Goal: Task Accomplishment & Management: Manage account settings

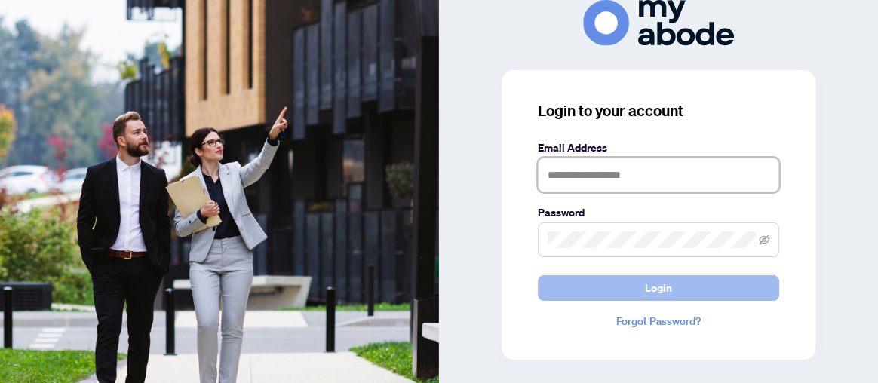
type input "**********"
click at [647, 281] on span "Login" at bounding box center [658, 288] width 27 height 24
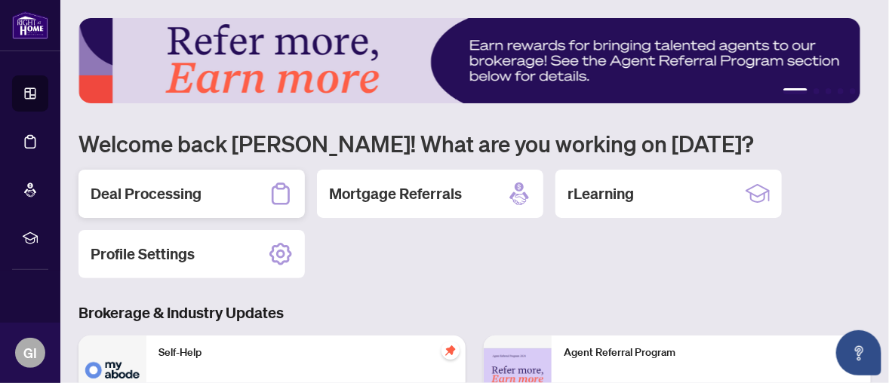
click at [220, 192] on div "Deal Processing" at bounding box center [191, 194] width 226 height 48
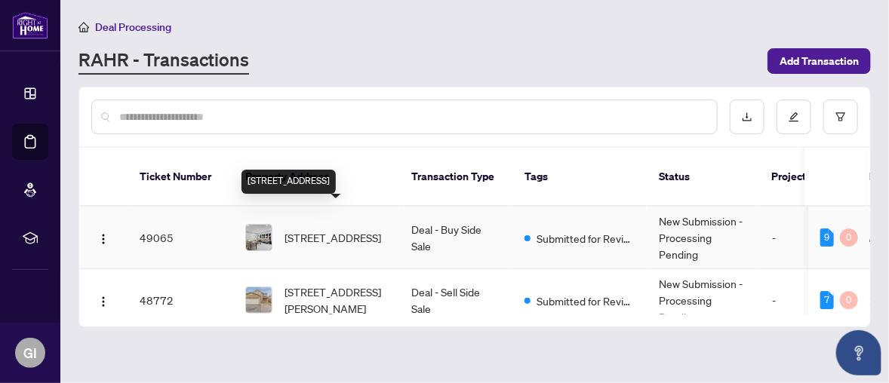
click at [352, 229] on span "[STREET_ADDRESS]" at bounding box center [332, 237] width 97 height 17
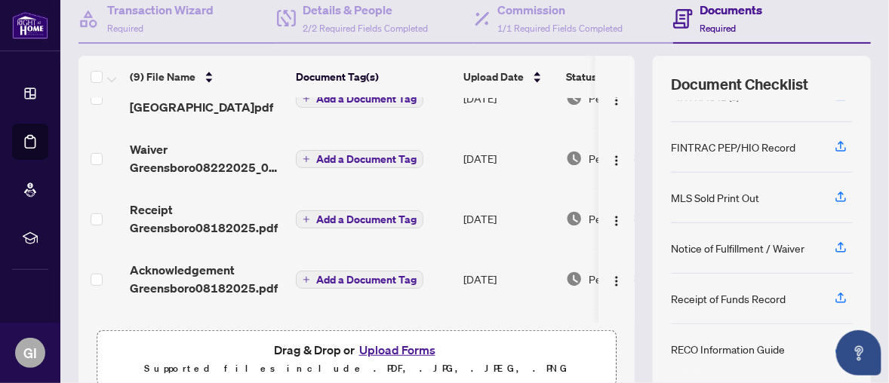
scroll to position [226, 0]
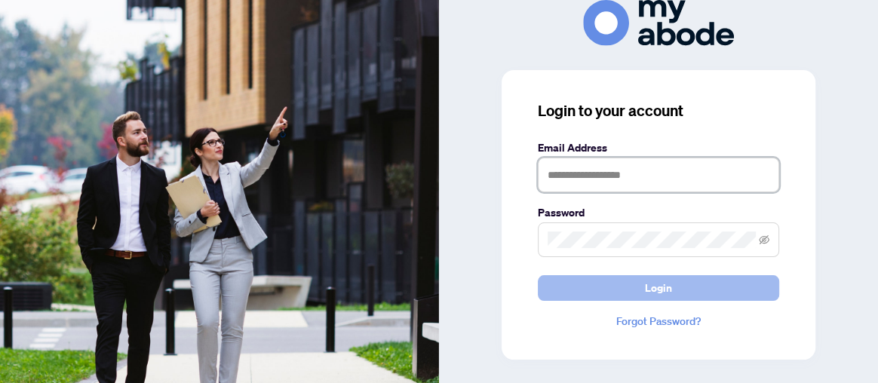
type input "**********"
click at [695, 281] on button "Login" at bounding box center [658, 288] width 241 height 26
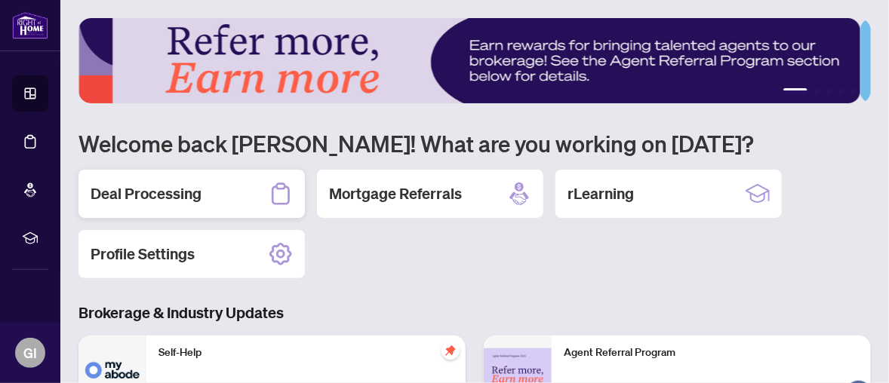
click at [225, 192] on div "Deal Processing" at bounding box center [191, 194] width 226 height 48
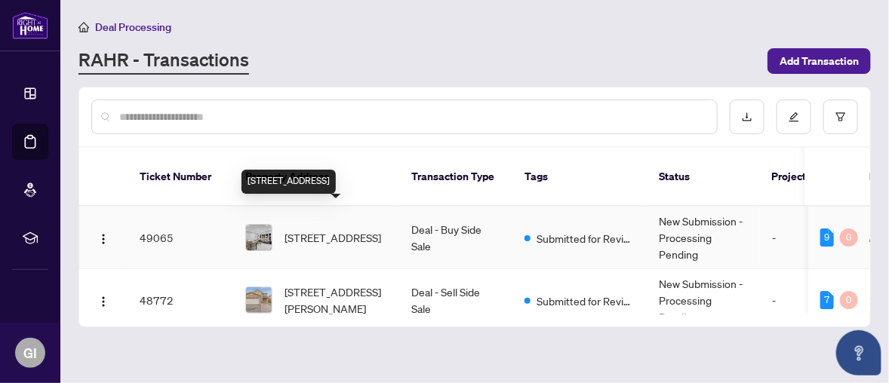
click at [337, 229] on span "5971 Greensboro Dr, Mississauga, Ontario L5M 5S5, Canada" at bounding box center [332, 237] width 97 height 17
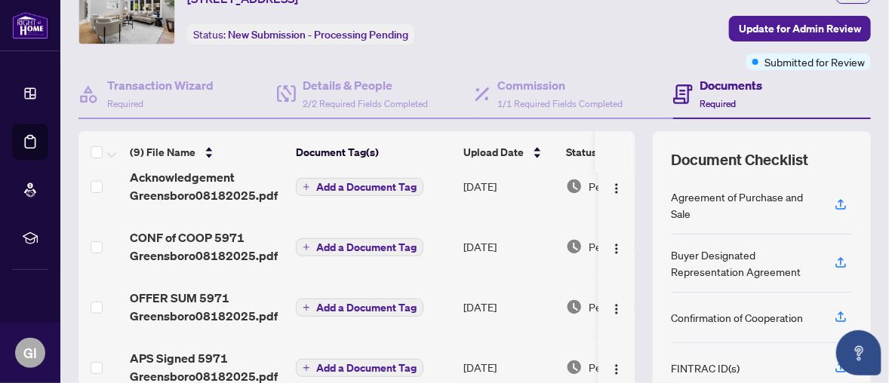
scroll to position [226, 0]
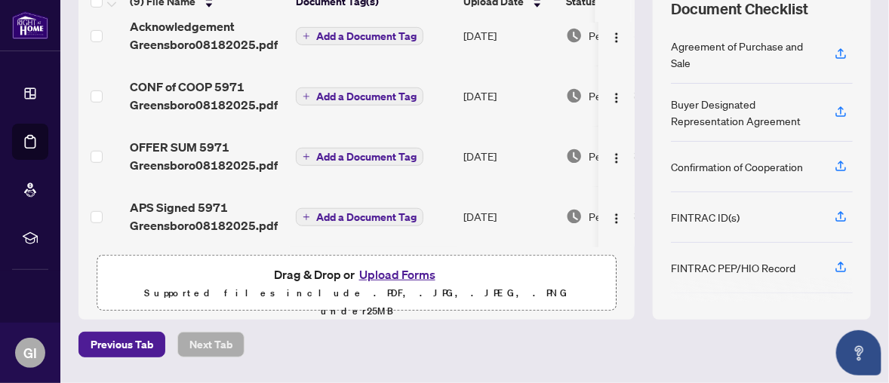
click at [394, 268] on button "Upload Forms" at bounding box center [397, 275] width 85 height 20
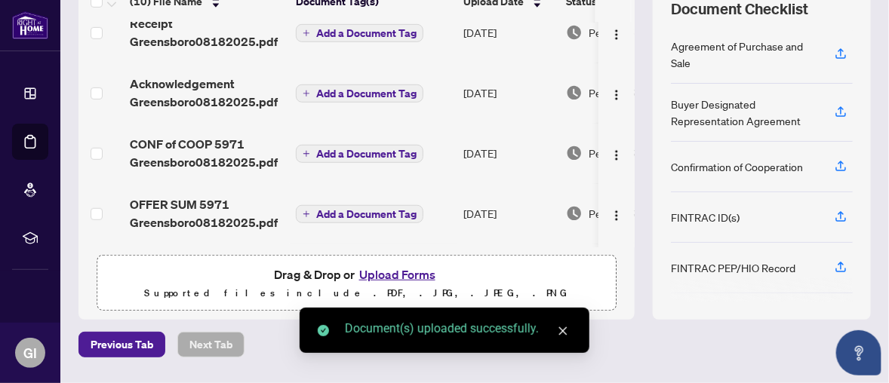
click at [563, 328] on icon "close" at bounding box center [563, 331] width 11 height 11
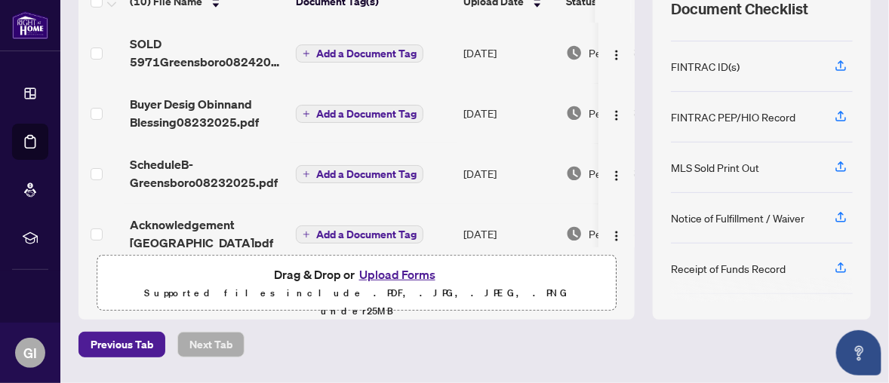
scroll to position [196, 0]
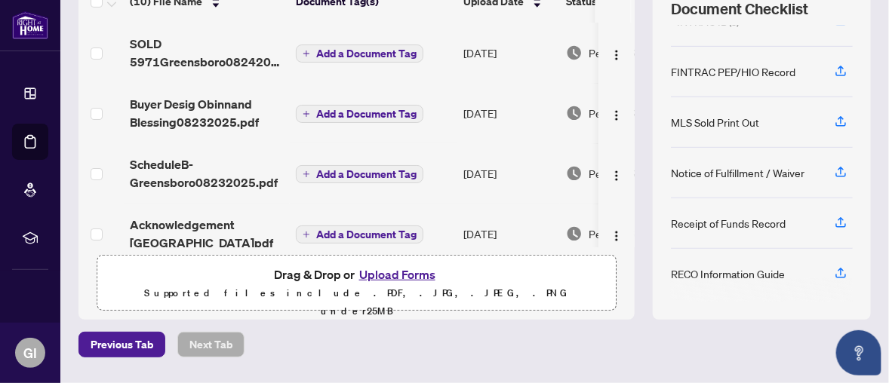
click at [748, 223] on div "Receipt of Funds Record" at bounding box center [728, 223] width 115 height 17
click at [747, 223] on div "Receipt of Funds Record" at bounding box center [728, 223] width 115 height 17
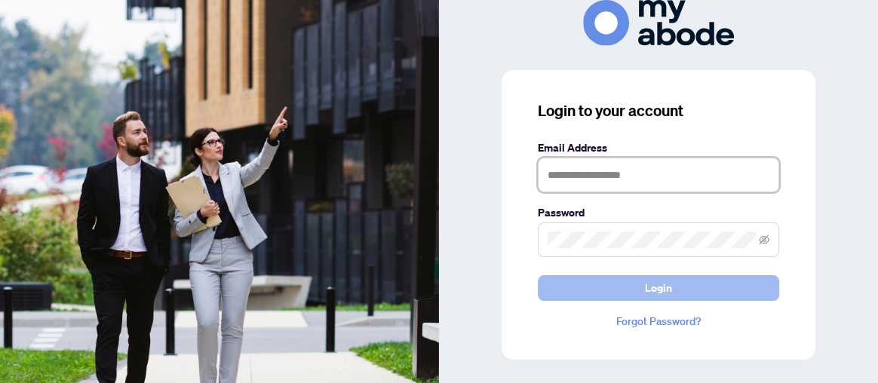
type input "**********"
click at [665, 284] on span "Login" at bounding box center [658, 288] width 27 height 24
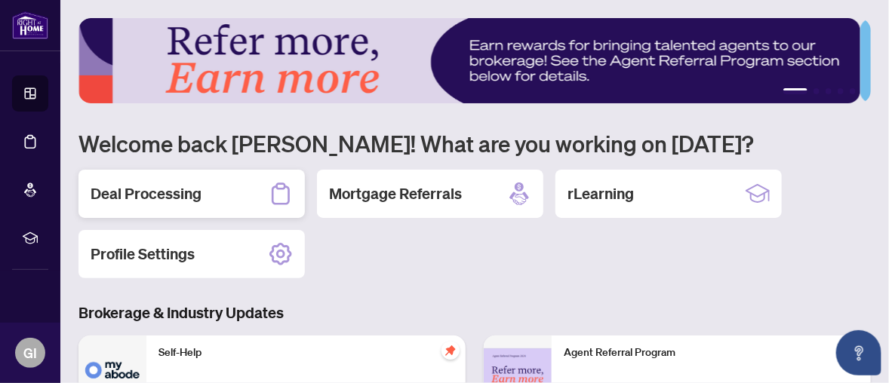
click at [235, 186] on div "Deal Processing" at bounding box center [191, 194] width 226 height 48
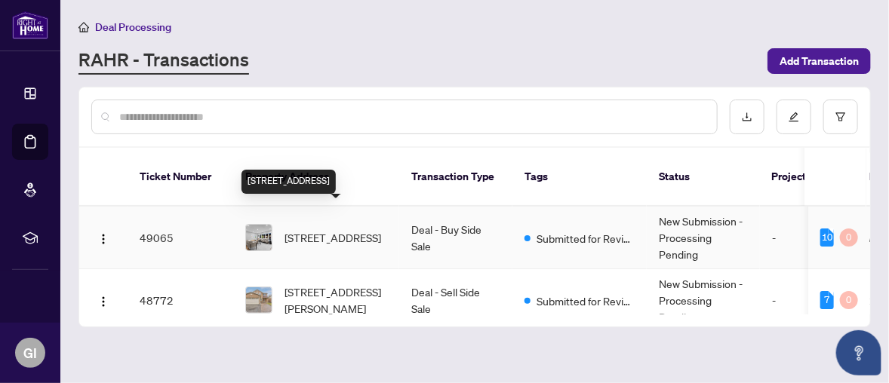
click at [373, 229] on span "[STREET_ADDRESS]" at bounding box center [332, 237] width 97 height 17
